Goal: Check status: Check status

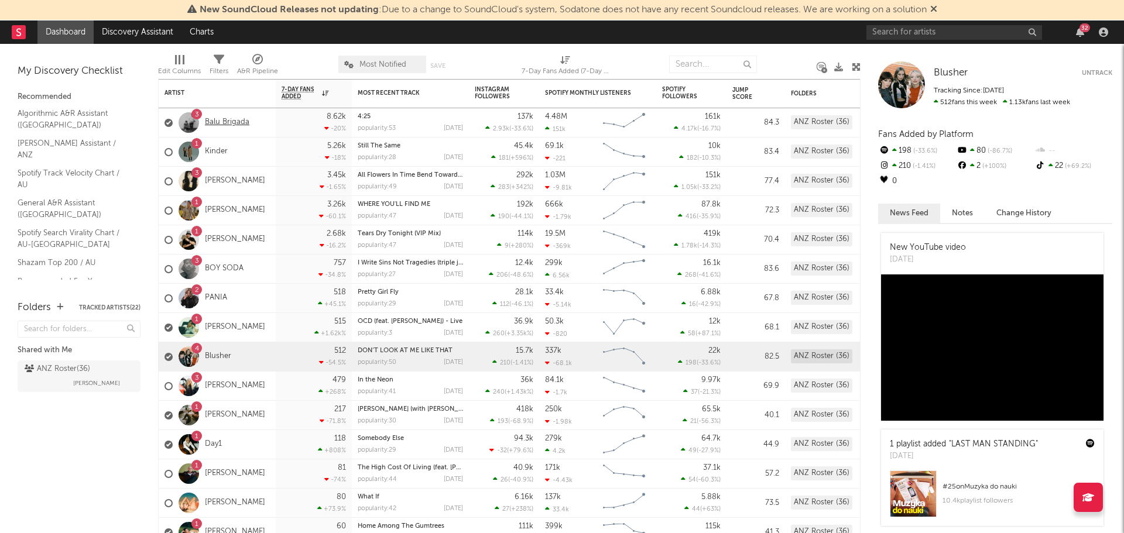
click at [243, 122] on link "Balu Brigada" at bounding box center [227, 123] width 44 height 10
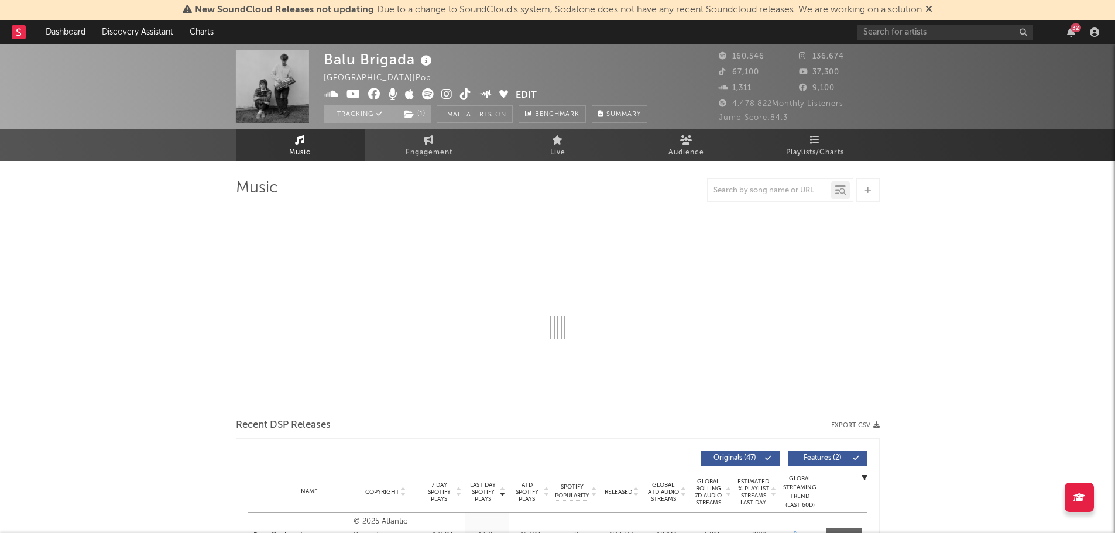
select select "6m"
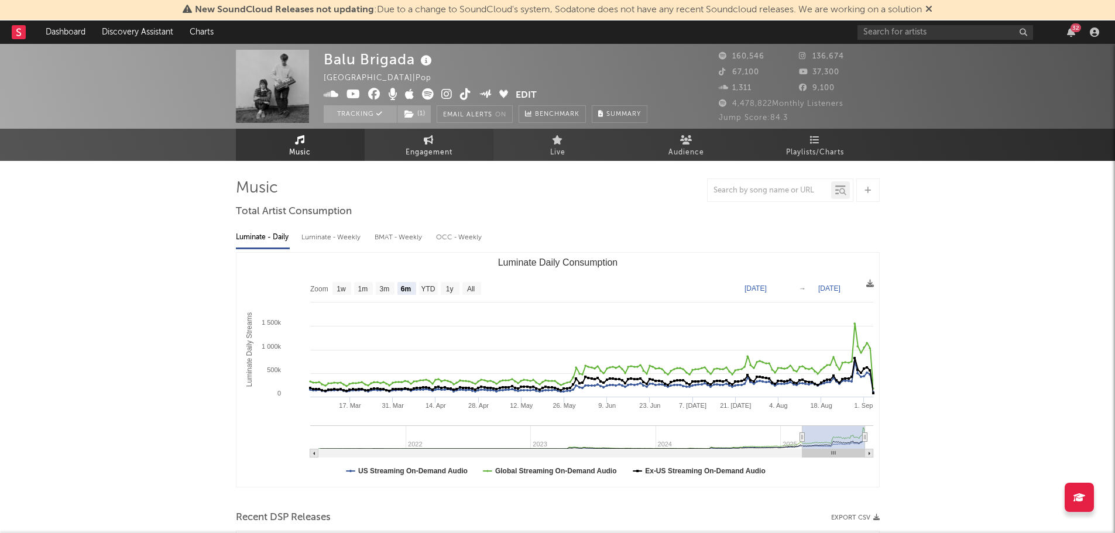
click at [411, 150] on span "Engagement" at bounding box center [429, 153] width 47 height 14
select select "1w"
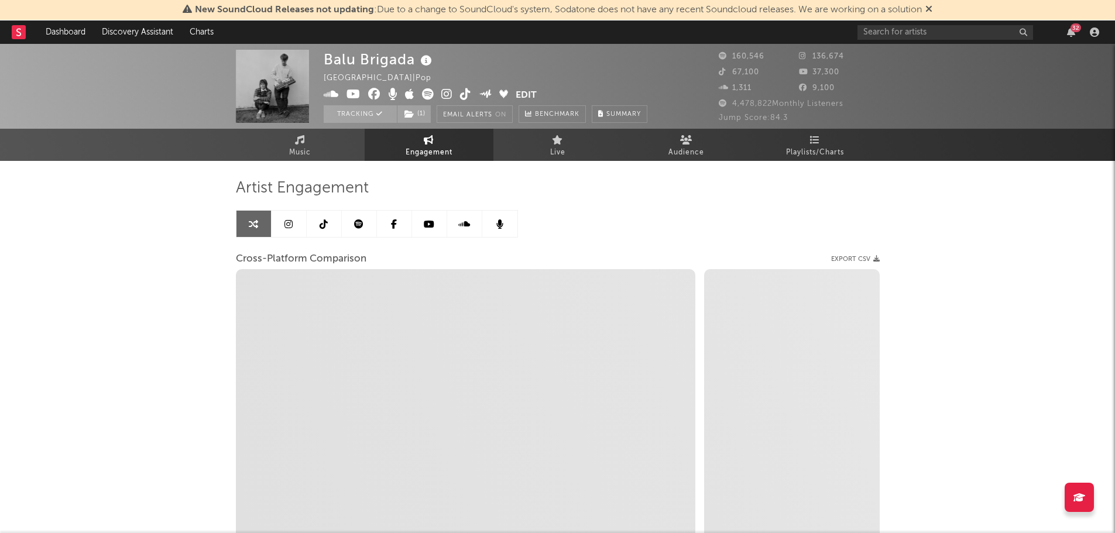
select select "1m"
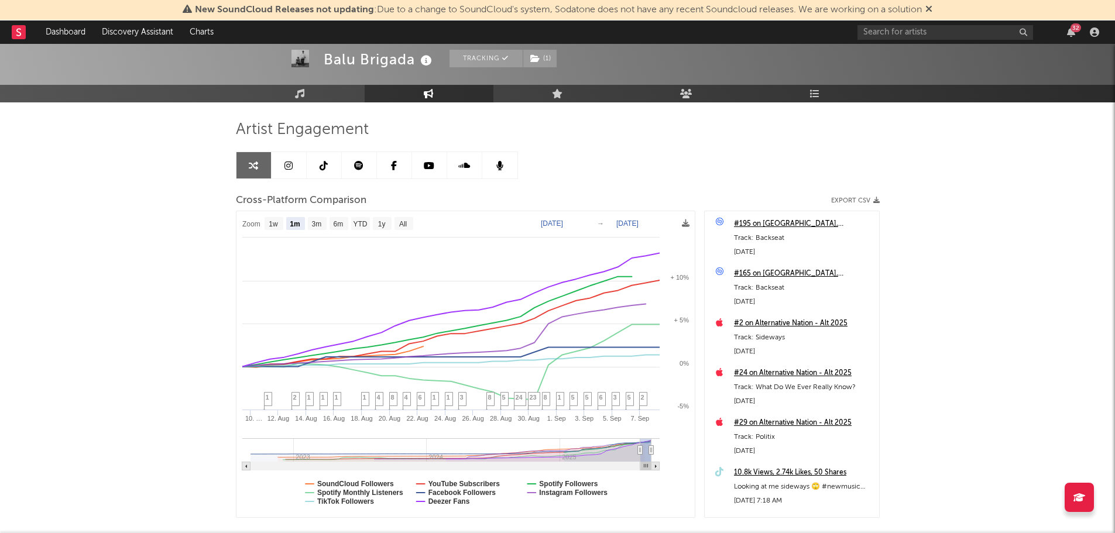
scroll to position [117, 0]
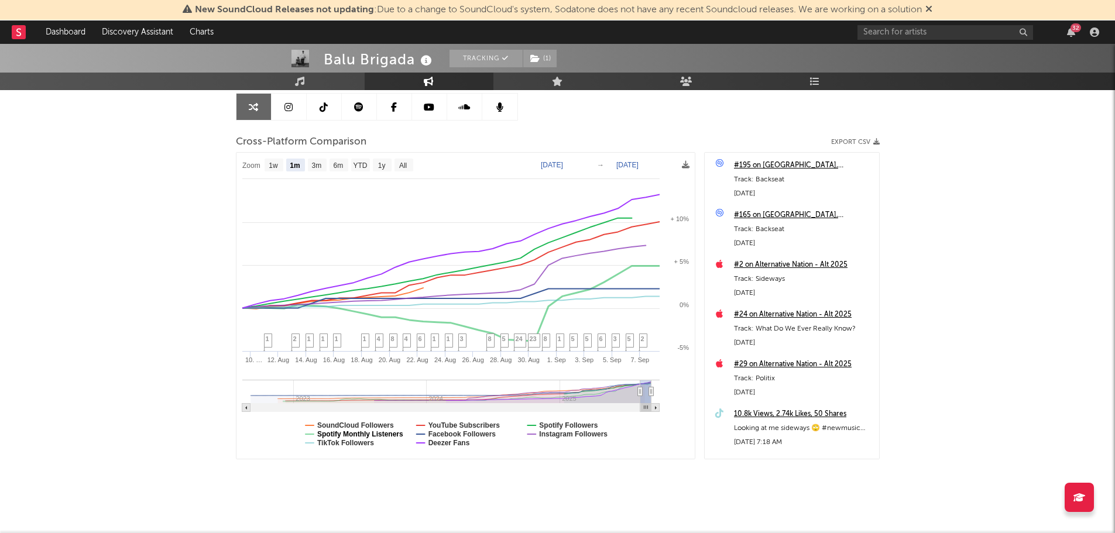
click at [386, 433] on text "Spotify Monthly Listeners" at bounding box center [360, 434] width 86 height 8
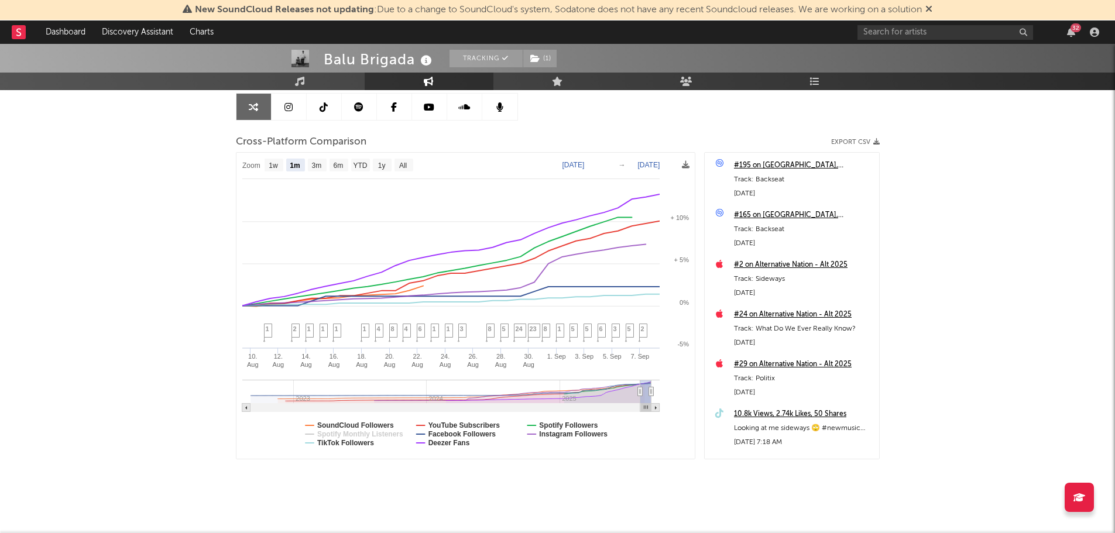
select select "1m"
click at [386, 433] on text "Spotify Monthly Listeners" at bounding box center [360, 434] width 86 height 8
select select "1m"
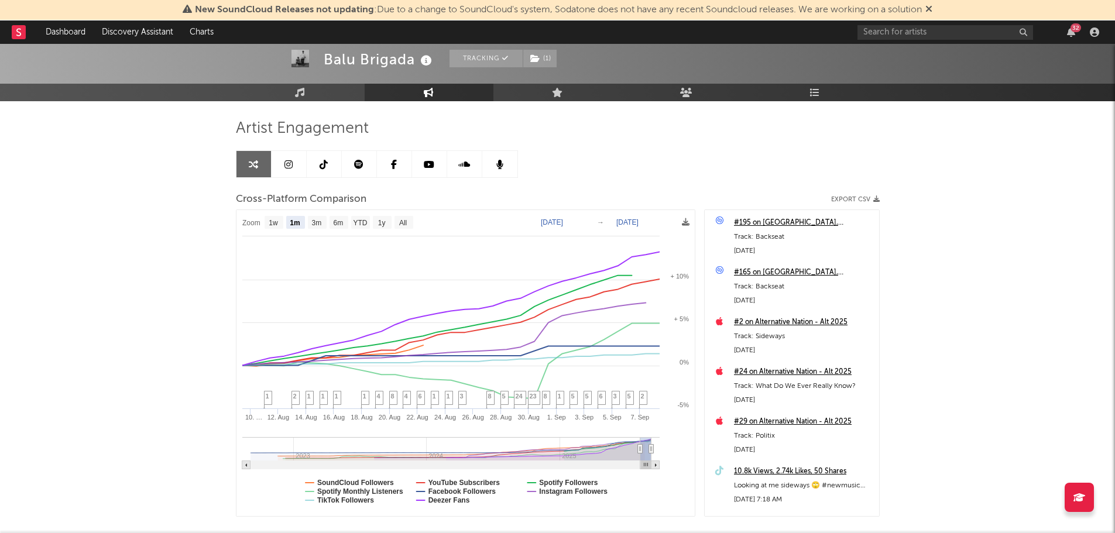
scroll to position [125, 0]
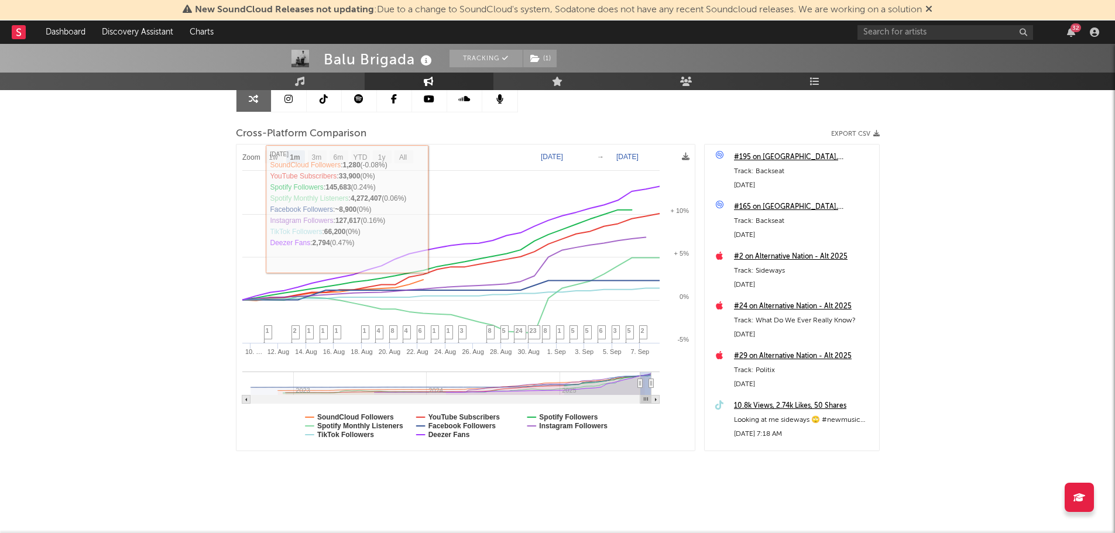
click at [17, 39] on rect at bounding box center [19, 32] width 14 height 14
